Goal: Task Accomplishment & Management: Manage account settings

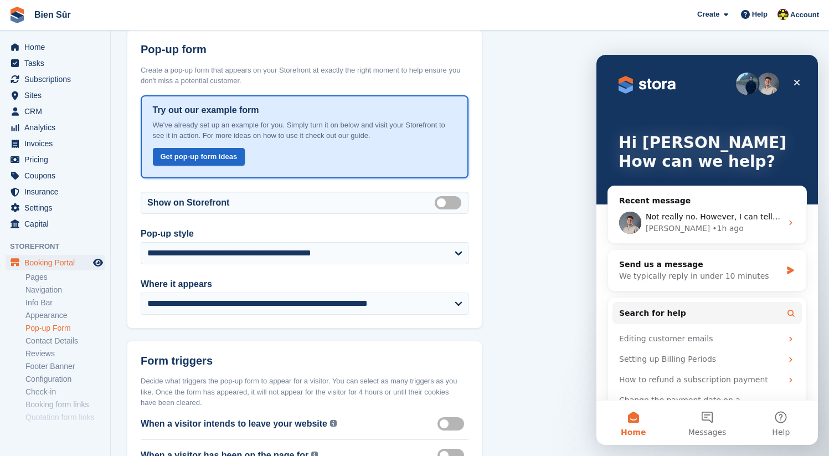
scroll to position [33, 0]
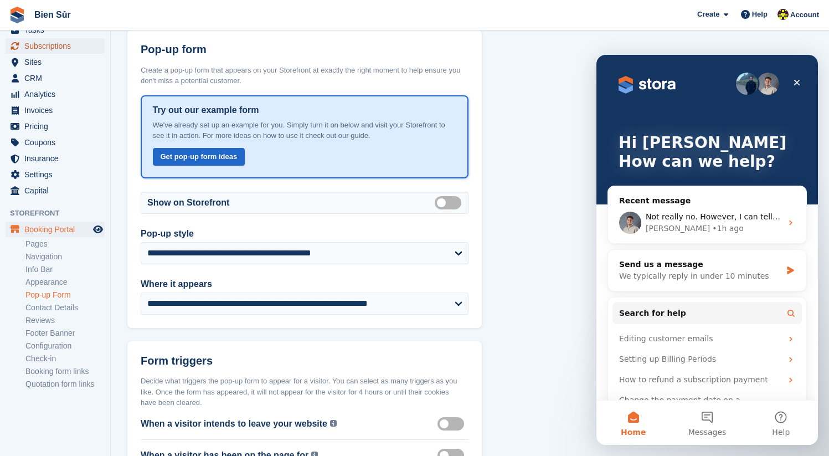
click at [64, 43] on span "Subscriptions" at bounding box center [57, 46] width 66 height 16
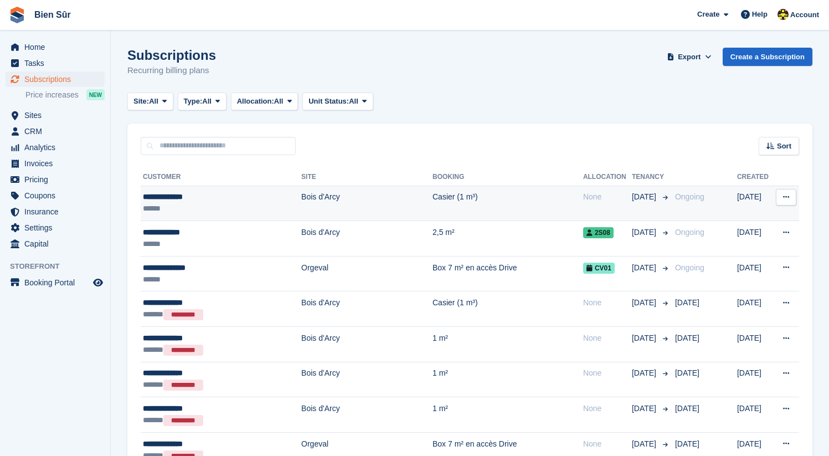
click at [783, 196] on icon at bounding box center [786, 196] width 6 height 7
click at [722, 244] on p "Cancel subscription" at bounding box center [743, 242] width 96 height 14
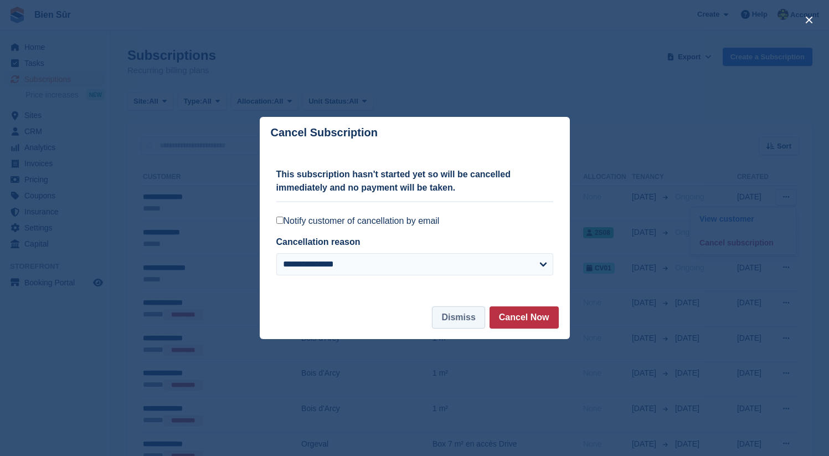
click at [466, 318] on button "Dismiss" at bounding box center [458, 317] width 53 height 22
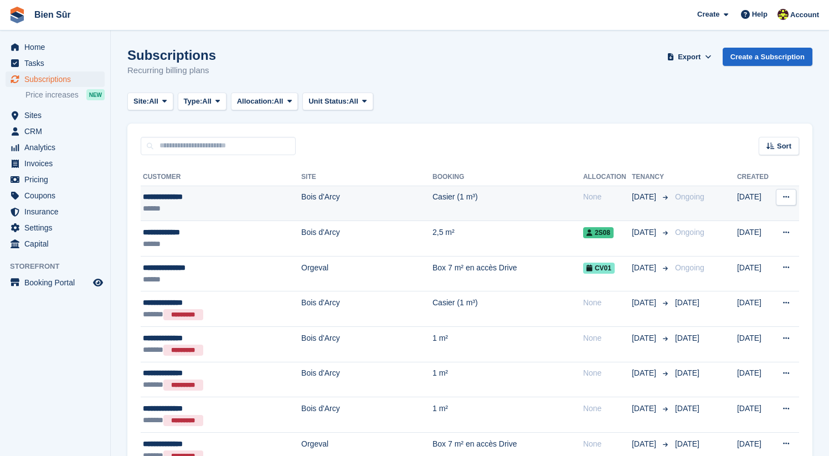
click at [788, 200] on icon at bounding box center [786, 196] width 6 height 7
click at [728, 246] on p "Cancel subscription" at bounding box center [743, 242] width 96 height 14
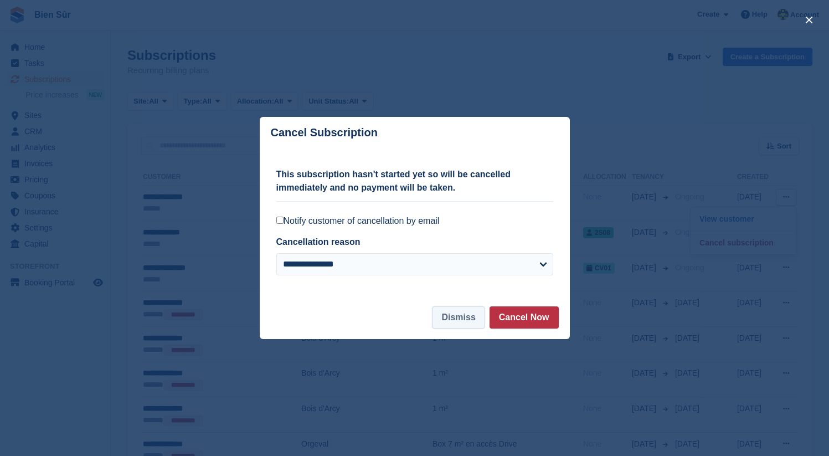
click at [467, 317] on button "Dismiss" at bounding box center [458, 317] width 53 height 22
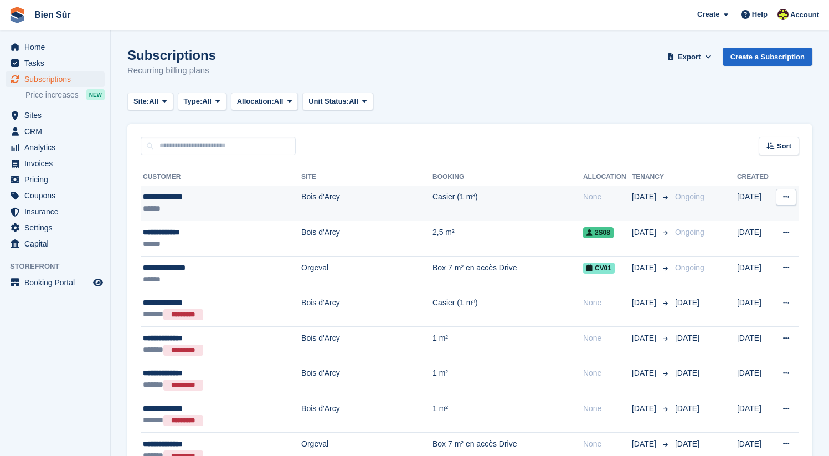
click at [252, 202] on div "**********" at bounding box center [213, 197] width 140 height 12
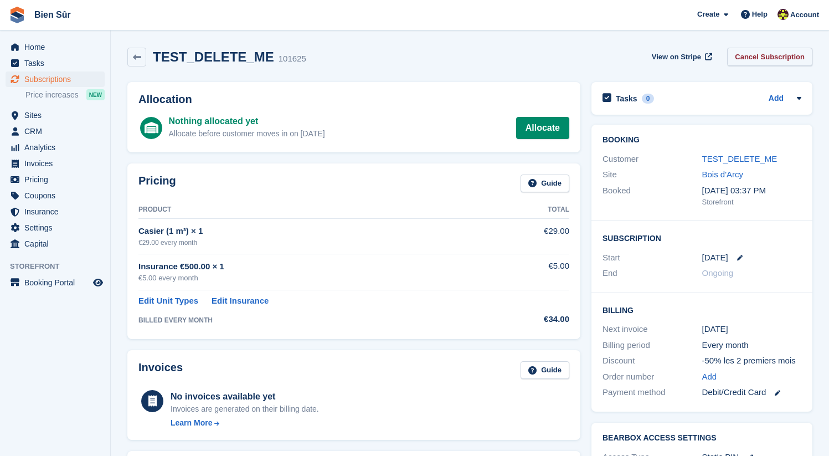
click at [758, 55] on link "Cancel Subscription" at bounding box center [769, 57] width 85 height 18
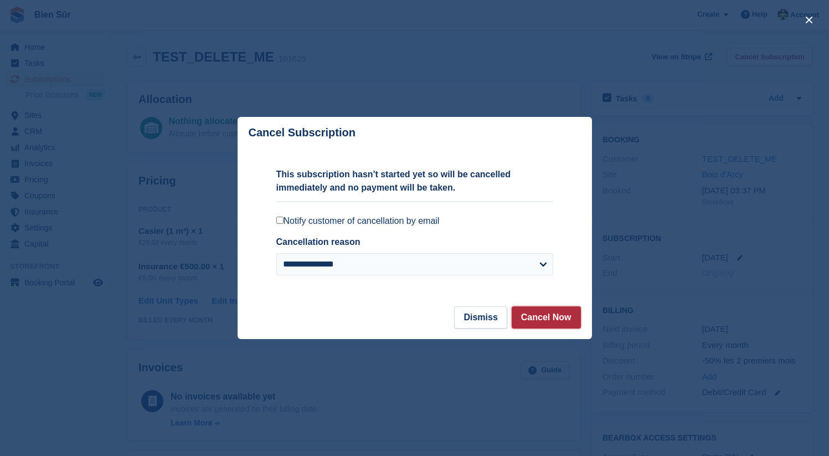
click at [543, 313] on button "Cancel Now" at bounding box center [546, 317] width 69 height 22
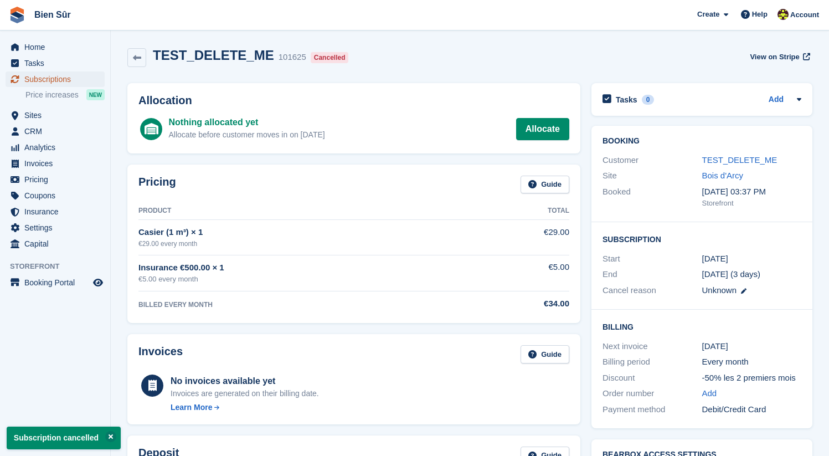
click at [54, 82] on span "Subscriptions" at bounding box center [57, 79] width 66 height 16
